Goal: Navigation & Orientation: Find specific page/section

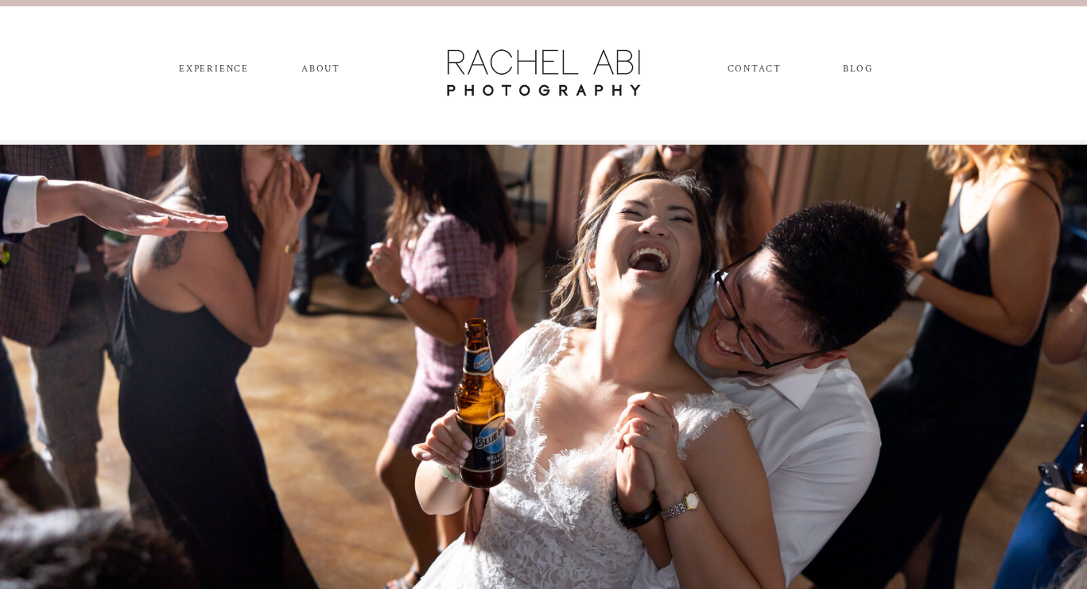
click at [316, 70] on nav "ABOUT" at bounding box center [321, 72] width 45 height 17
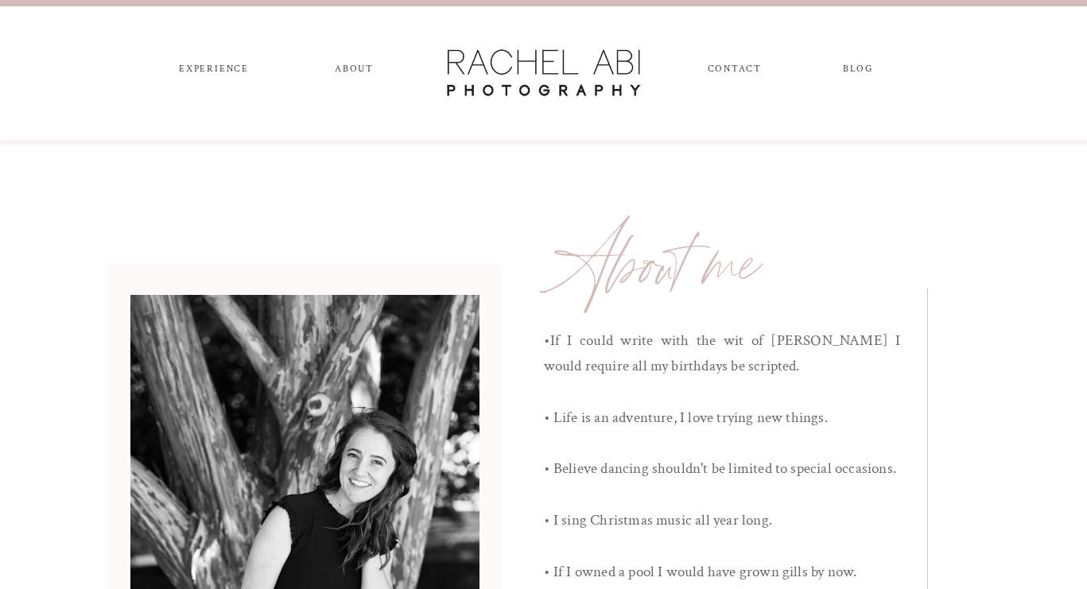
click at [205, 67] on nav "experience" at bounding box center [214, 72] width 83 height 17
